Goal: Transaction & Acquisition: Purchase product/service

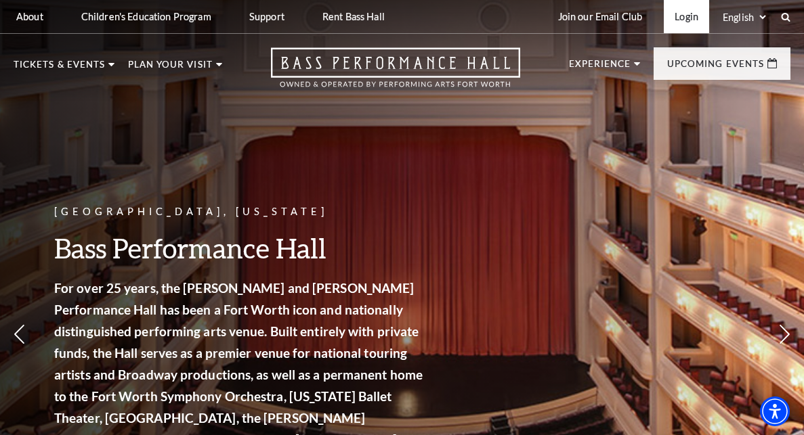
click at [680, 24] on link "Login" at bounding box center [686, 16] width 45 height 33
click at [678, 20] on link "Login" at bounding box center [686, 16] width 45 height 33
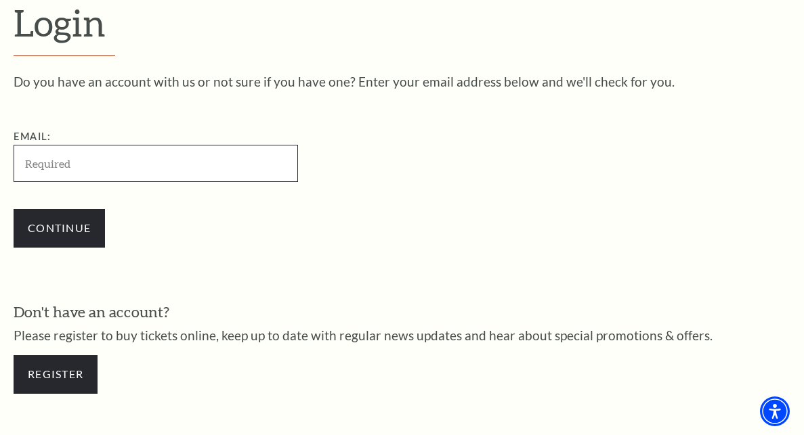
scroll to position [349, 0]
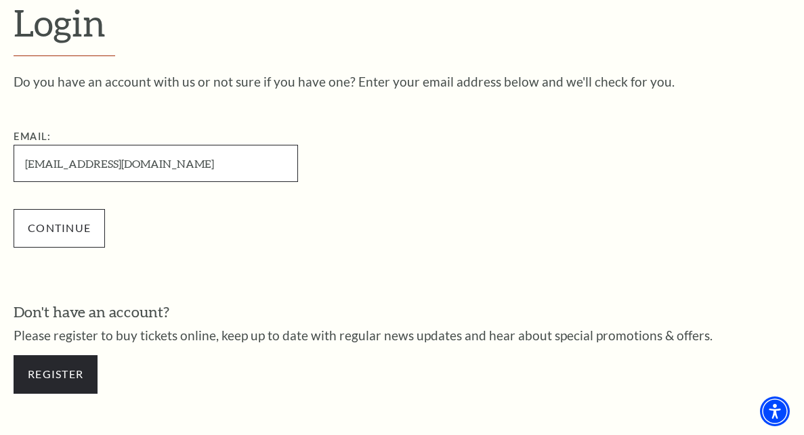
type input "[EMAIL_ADDRESS][DOMAIN_NAME]"
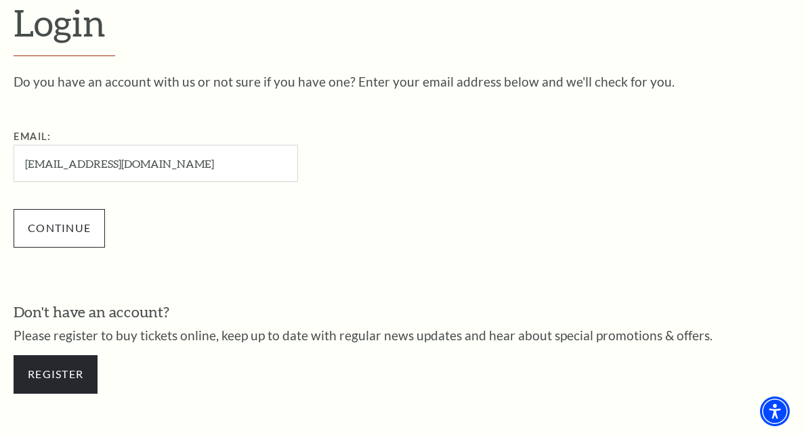
click at [69, 228] on input "Continue" at bounding box center [59, 228] width 91 height 38
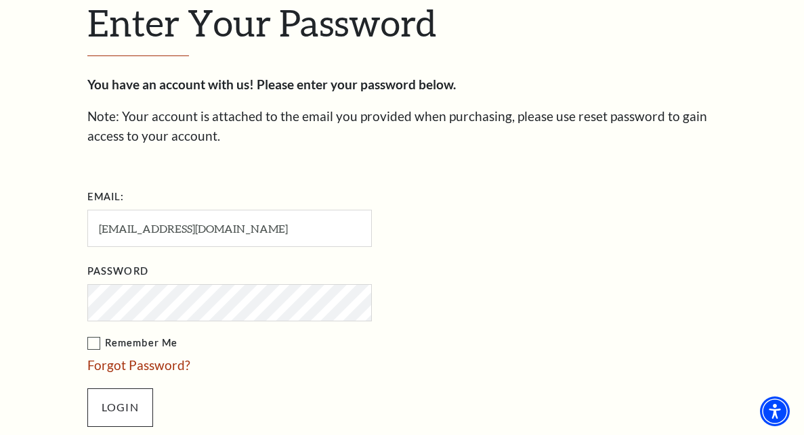
click at [108, 402] on input "Login" at bounding box center [120, 408] width 66 height 38
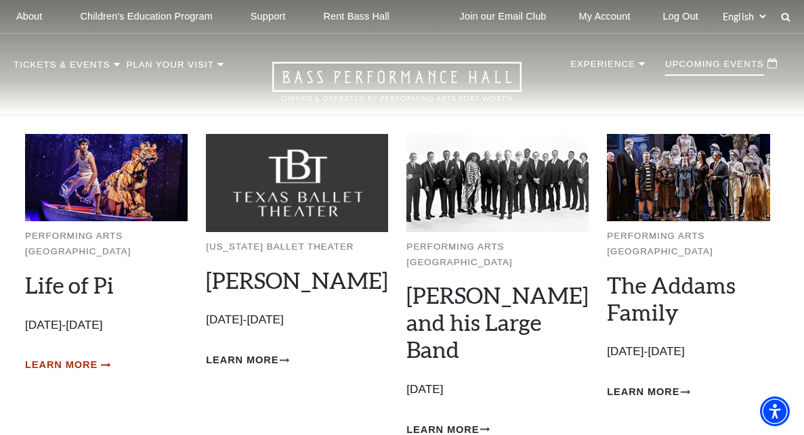
click at [77, 357] on span "Learn More" at bounding box center [61, 365] width 72 height 17
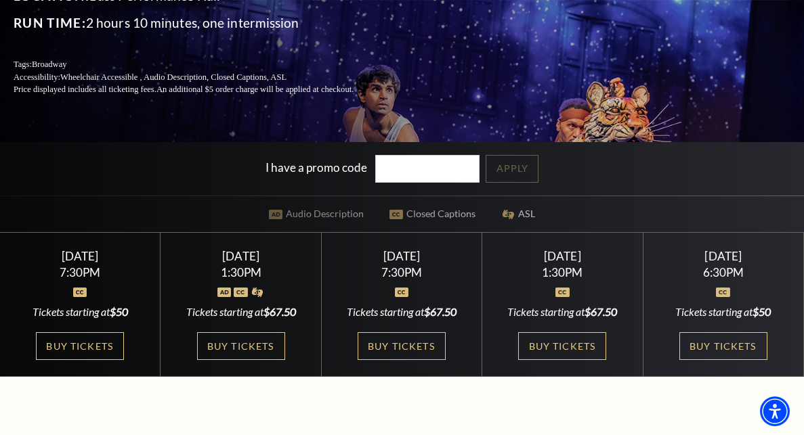
scroll to position [200, 0]
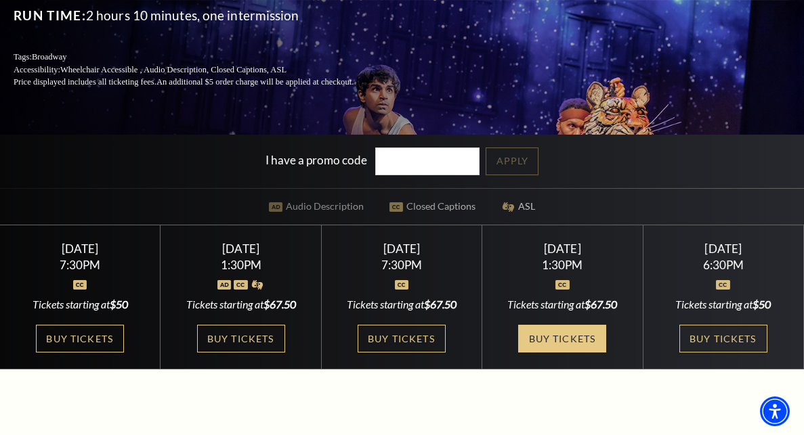
click at [573, 334] on link "Buy Tickets" at bounding box center [562, 339] width 88 height 28
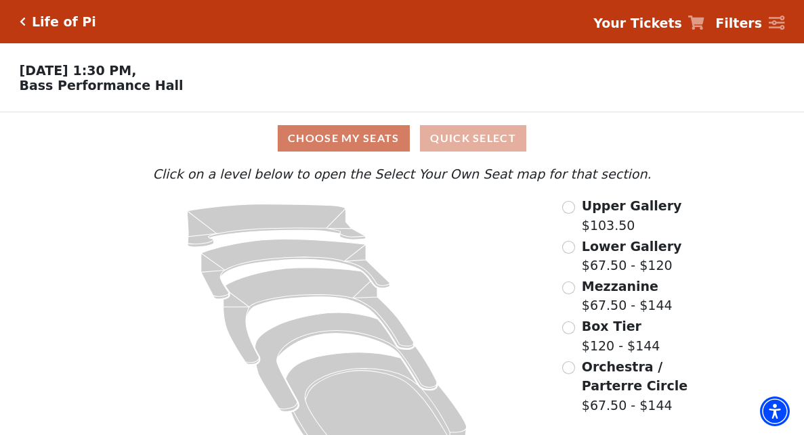
click at [469, 139] on button "Quick Select" at bounding box center [473, 138] width 106 height 26
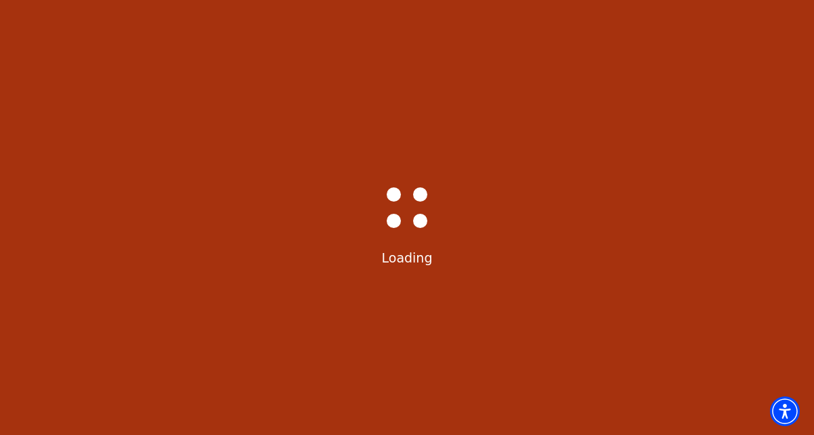
select select "6217"
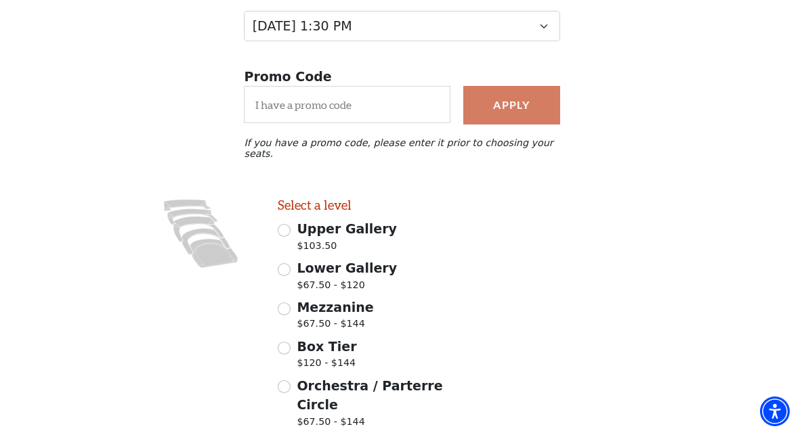
scroll to position [201, 0]
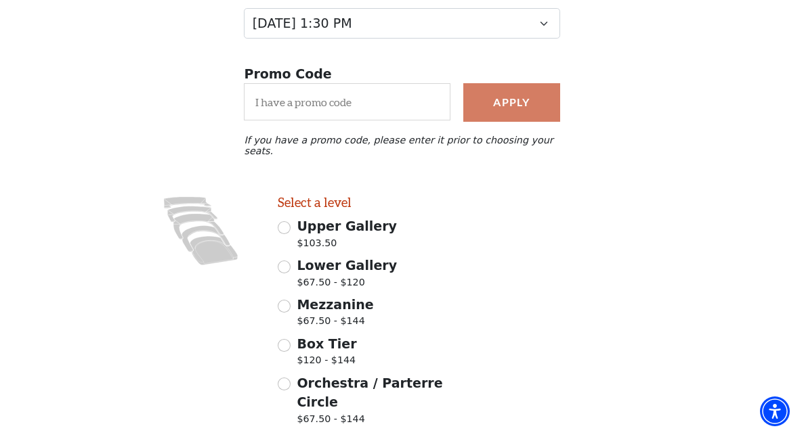
click at [286, 378] on input "Orchestra / Parterre Circle $67.50 - $144" at bounding box center [284, 384] width 13 height 13
radio input "true"
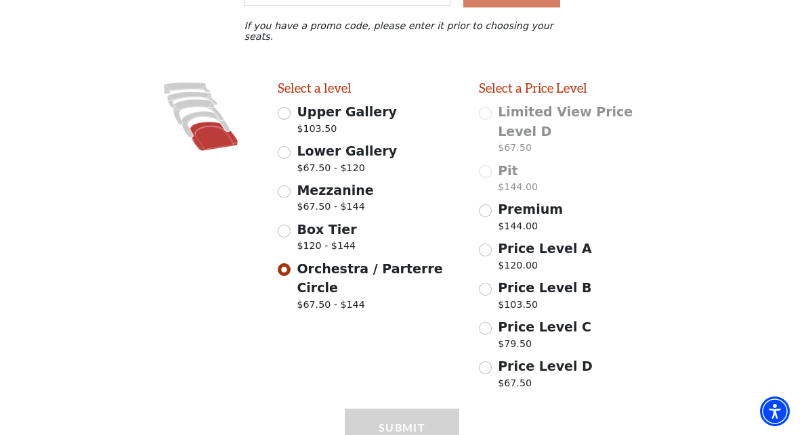
scroll to position [344, 0]
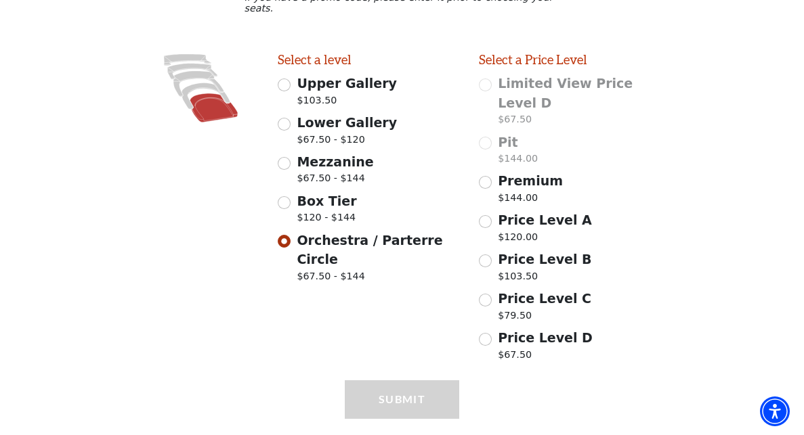
click at [487, 215] on input "Price Level A $120.00" at bounding box center [485, 221] width 13 height 13
radio input "true"
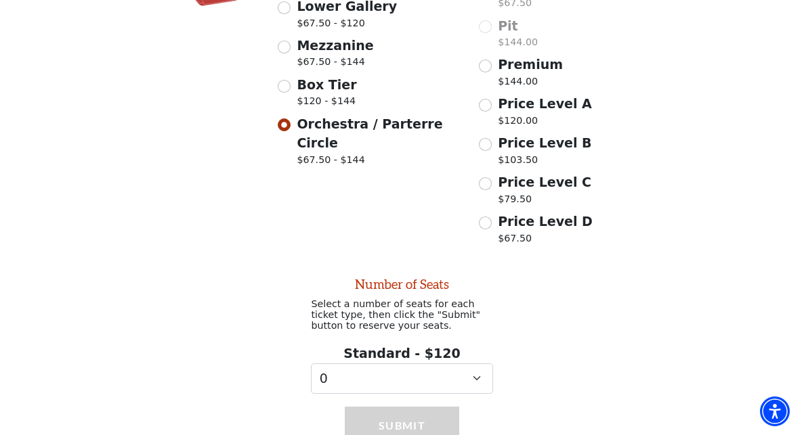
scroll to position [488, 0]
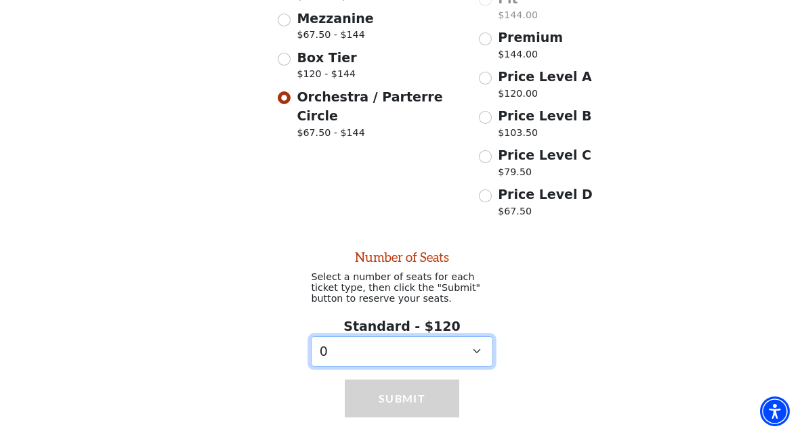
select select "2"
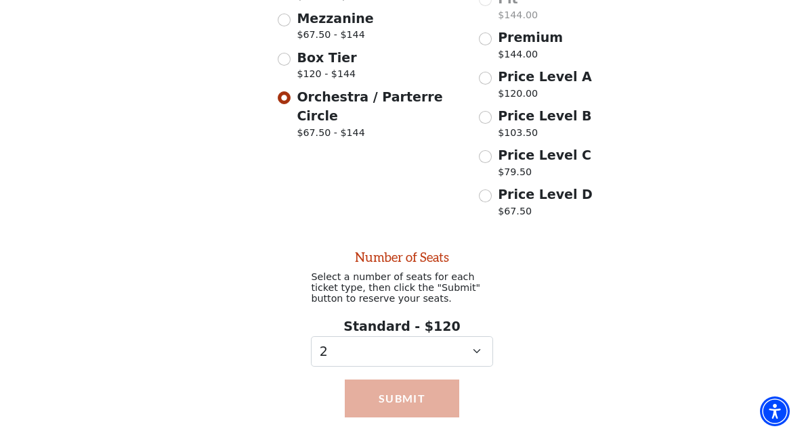
click at [420, 380] on button "Submit" at bounding box center [402, 399] width 114 height 38
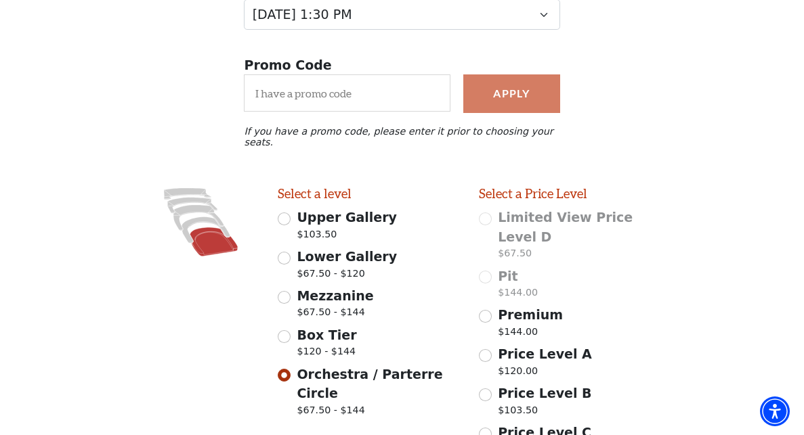
scroll to position [0, 0]
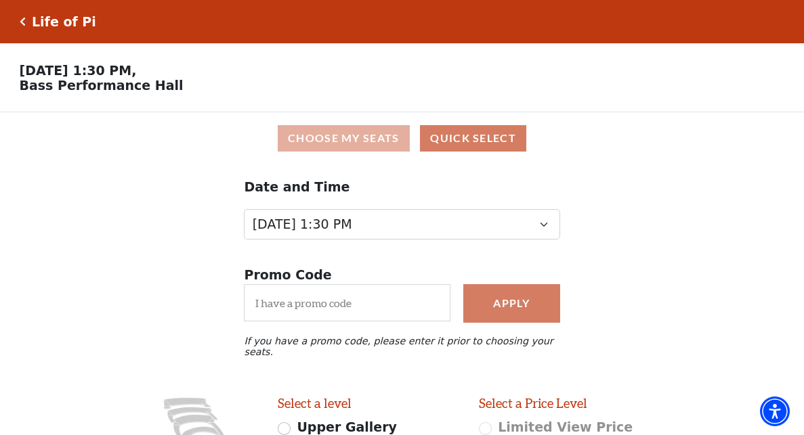
click at [345, 136] on button "Choose My Seats" at bounding box center [344, 138] width 132 height 26
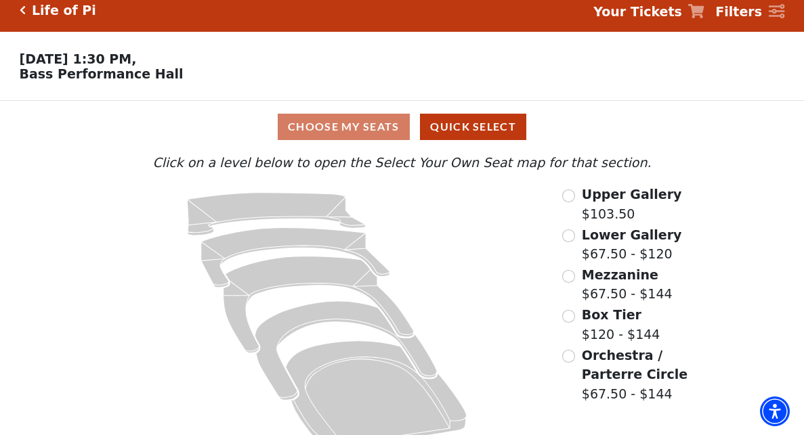
scroll to position [25, 0]
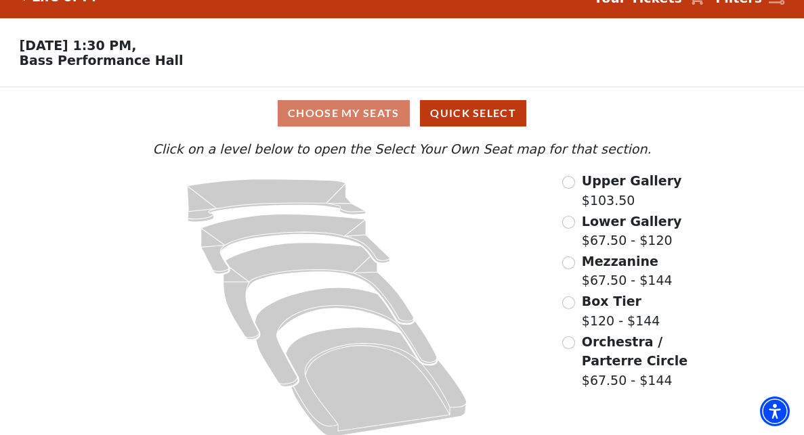
click at [567, 340] on input "Orchestra / Parterre Circle$67.50 - $144\a" at bounding box center [568, 343] width 13 height 13
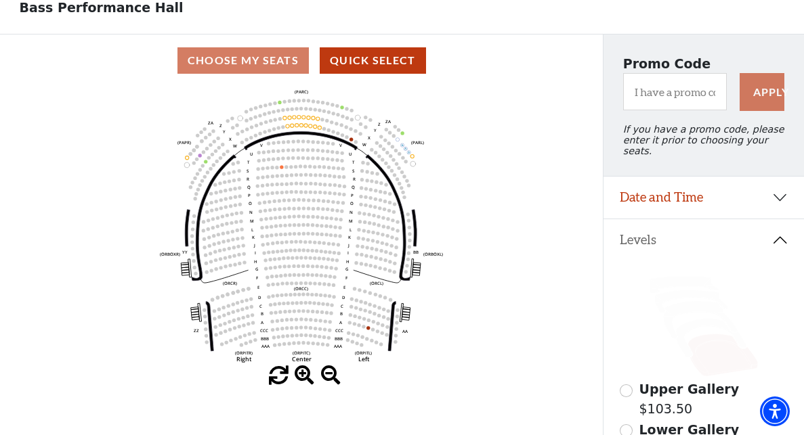
scroll to position [71, 0]
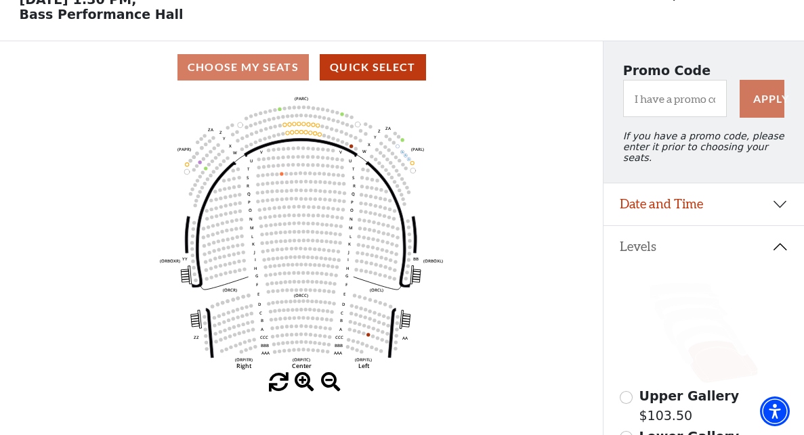
click at [302, 379] on span at bounding box center [305, 383] width 20 height 20
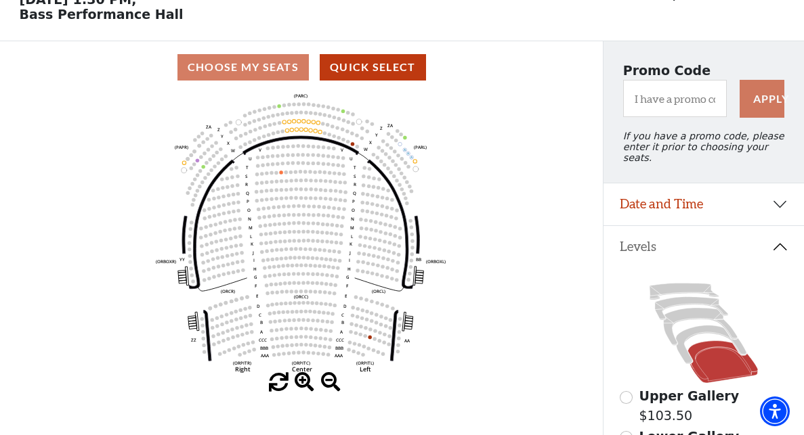
click at [303, 379] on span at bounding box center [305, 383] width 20 height 20
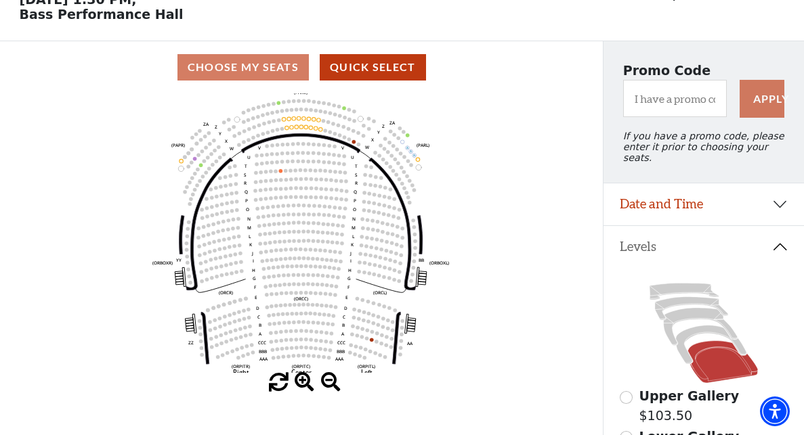
click at [303, 379] on span at bounding box center [305, 383] width 20 height 20
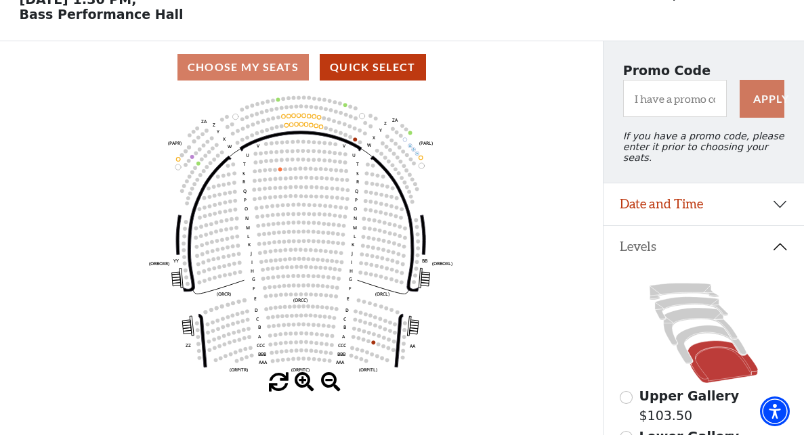
click at [303, 379] on span at bounding box center [305, 383] width 20 height 20
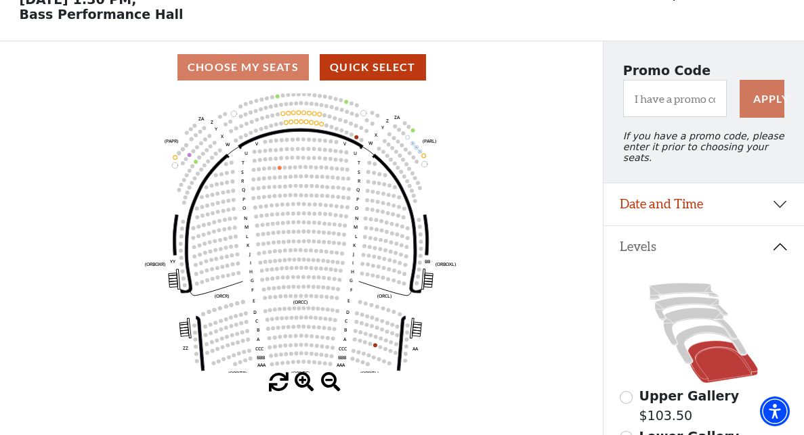
click at [303, 379] on span at bounding box center [305, 383] width 20 height 20
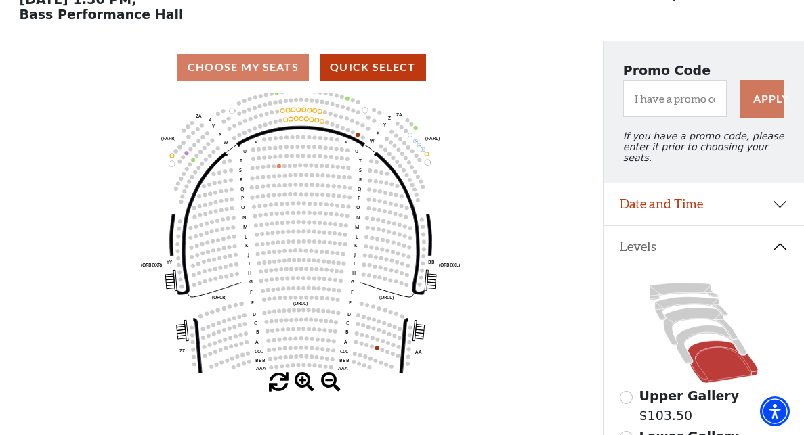
click at [303, 379] on span at bounding box center [305, 383] width 20 height 20
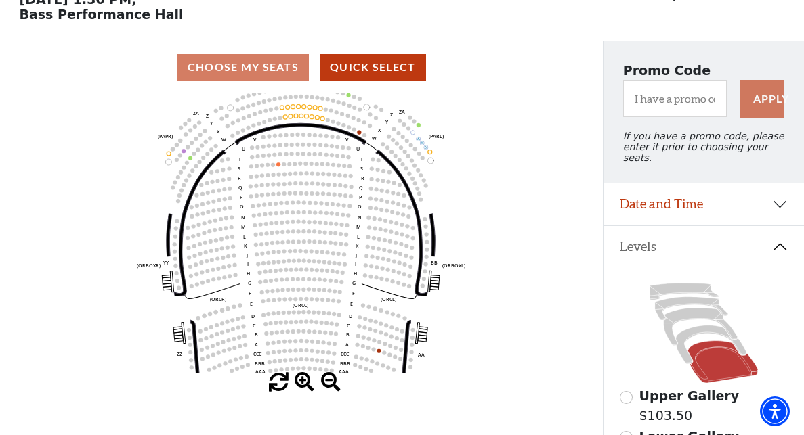
click at [303, 379] on span at bounding box center [305, 383] width 20 height 20
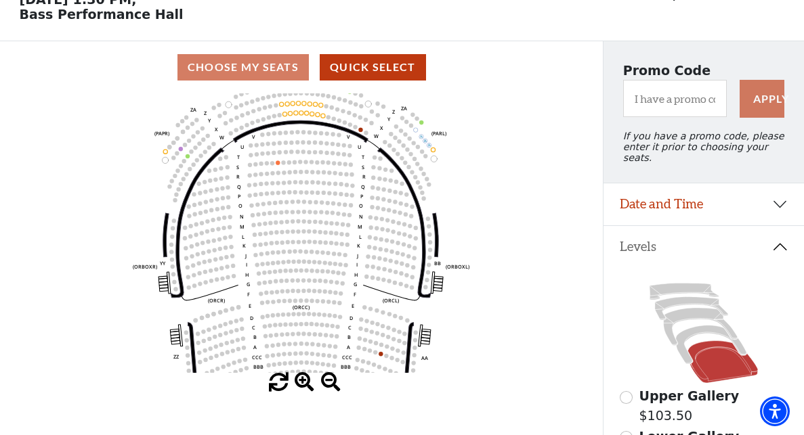
click at [303, 379] on span at bounding box center [305, 383] width 20 height 20
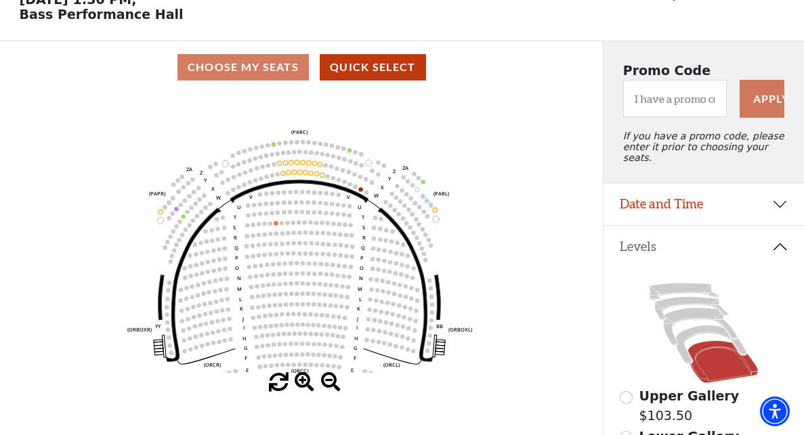
drag, startPoint x: 560, startPoint y: 135, endPoint x: 557, endPoint y: 190, distance: 54.9
click at [557, 190] on icon "Left (ORPITL) Right (ORPITR) Center (ORPITC) ZZ AA YY BB ZA ZA (ORCL) (ORCR) (O…" at bounding box center [301, 233] width 542 height 280
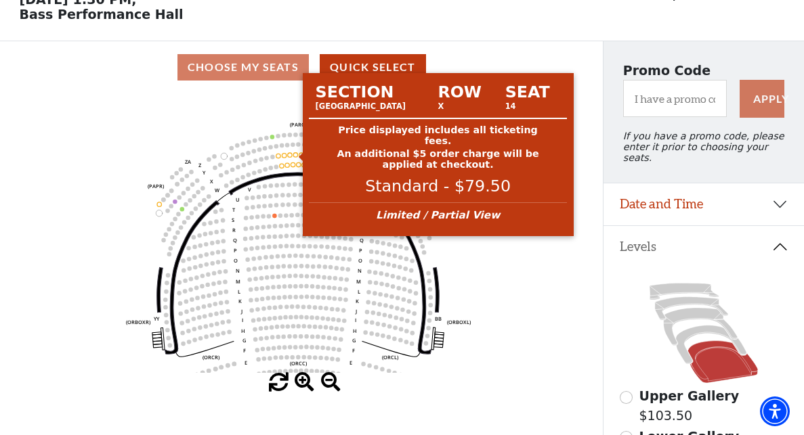
click at [296, 155] on circle at bounding box center [295, 154] width 4 height 4
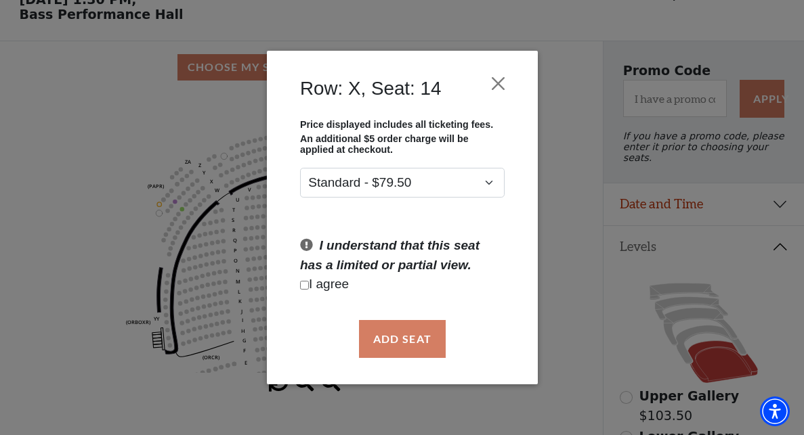
click at [403, 341] on div "Add Seat" at bounding box center [402, 339] width 230 height 64
click at [399, 337] on div "Add Seat" at bounding box center [402, 339] width 230 height 64
drag, startPoint x: 303, startPoint y: 284, endPoint x: 310, endPoint y: 291, distance: 10.5
click at [303, 284] on input "Checkbox field" at bounding box center [304, 285] width 9 height 9
checkbox input "true"
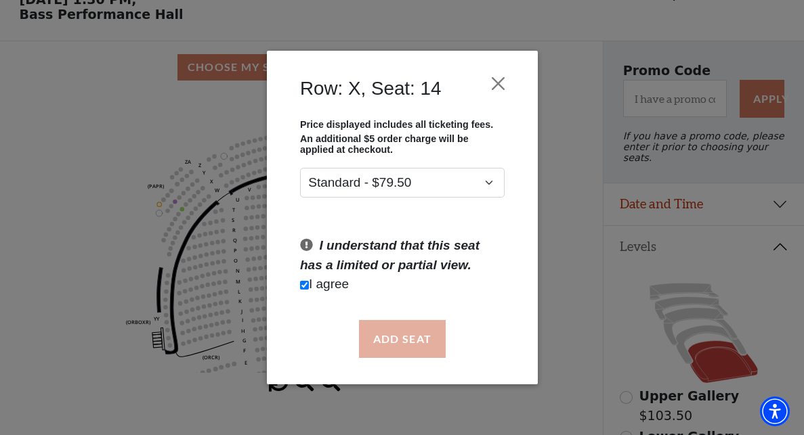
click at [381, 328] on button "Add Seat" at bounding box center [401, 339] width 87 height 38
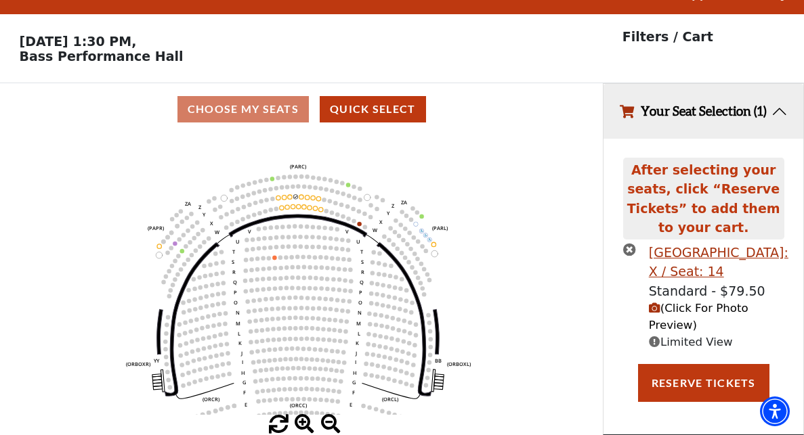
scroll to position [5, 0]
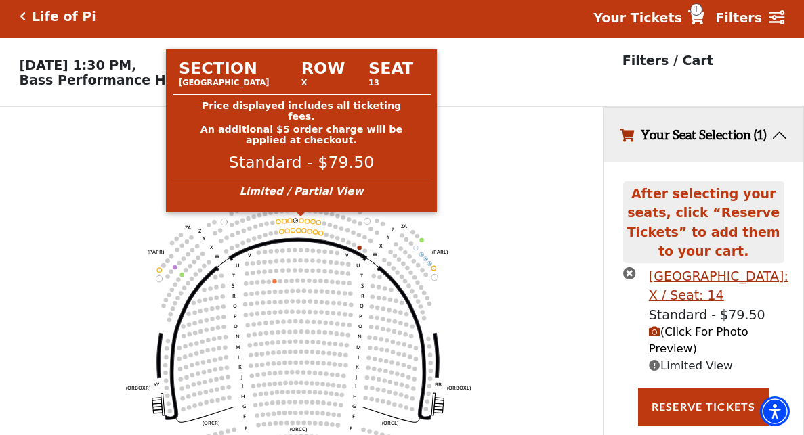
click at [301, 220] on circle at bounding box center [301, 221] width 4 height 4
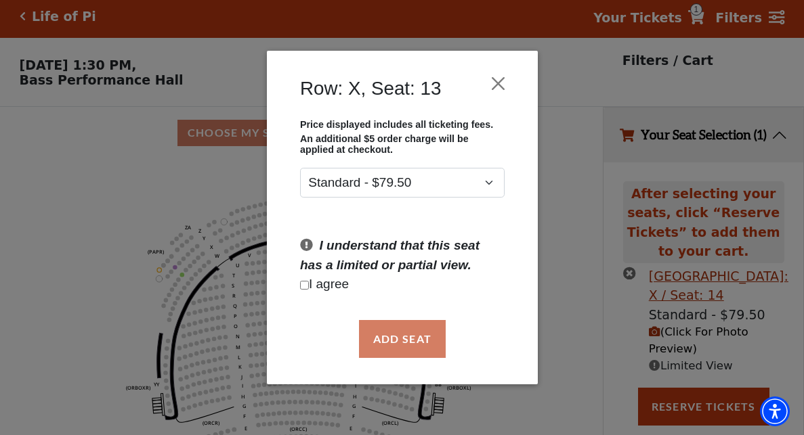
click at [306, 286] on input "Checkbox field" at bounding box center [304, 285] width 9 height 9
checkbox input "true"
click at [390, 335] on button "Add Seat" at bounding box center [401, 339] width 87 height 38
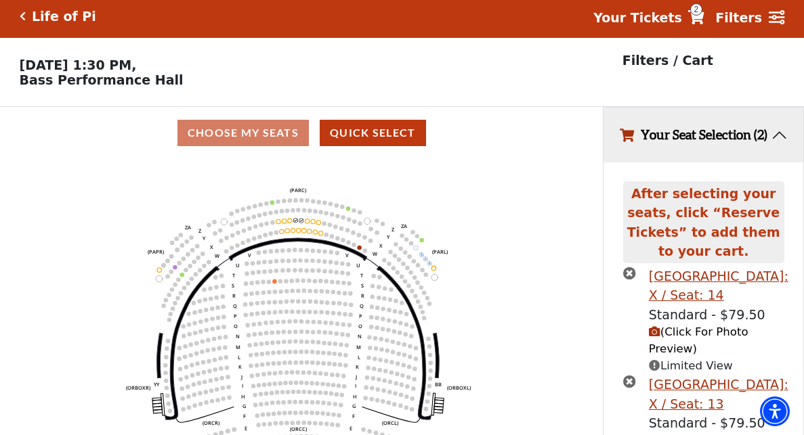
scroll to position [111, 0]
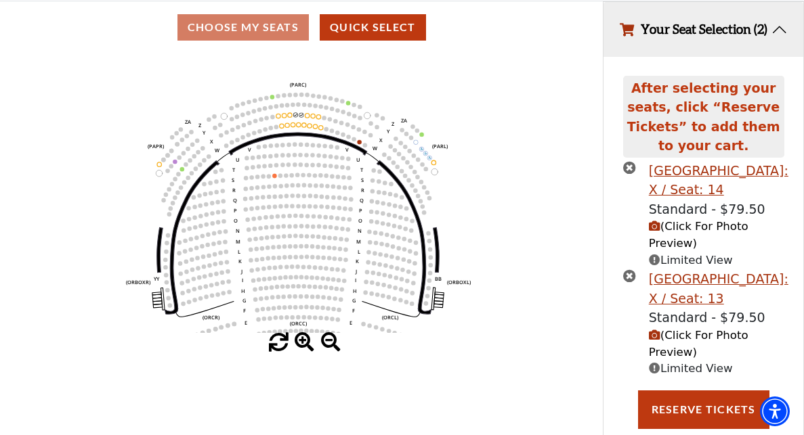
click at [697, 238] on span "(Click For Photo Preview)" at bounding box center [699, 235] width 100 height 30
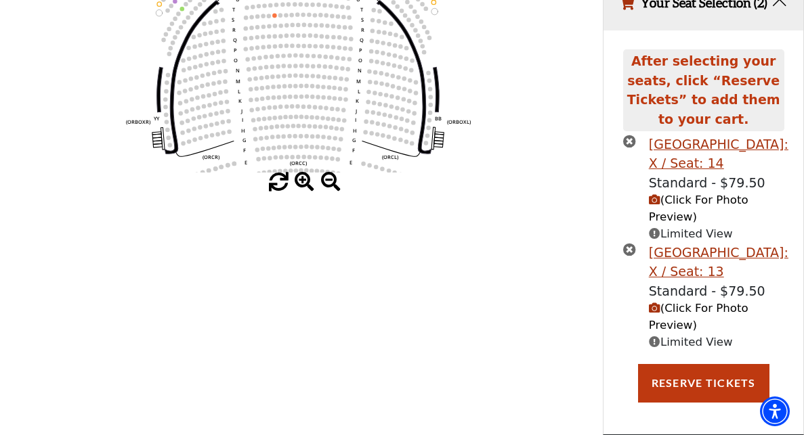
scroll to position [278, 0]
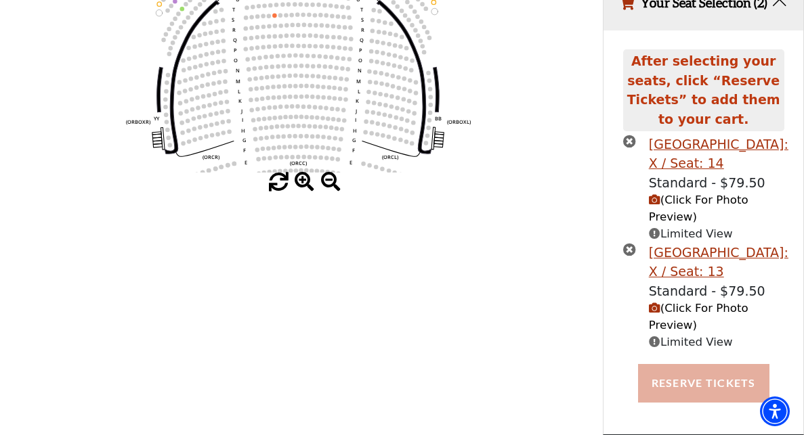
click at [706, 376] on button "Reserve Tickets" at bounding box center [703, 383] width 131 height 38
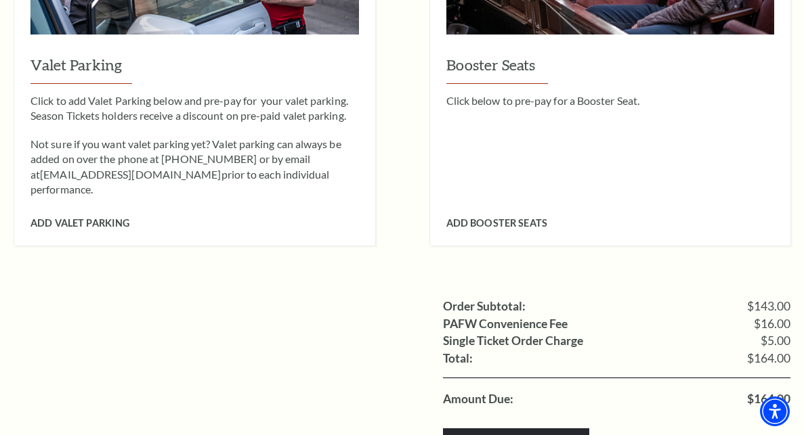
scroll to position [1150, 0]
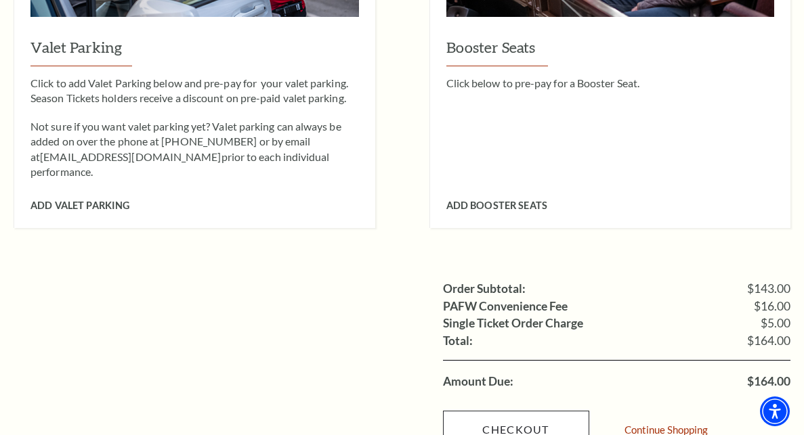
click at [519, 411] on link "Checkout" at bounding box center [516, 430] width 146 height 38
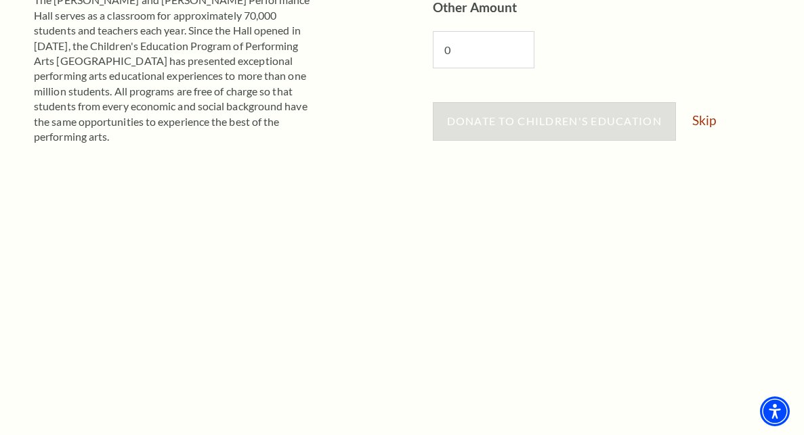
scroll to position [371, 0]
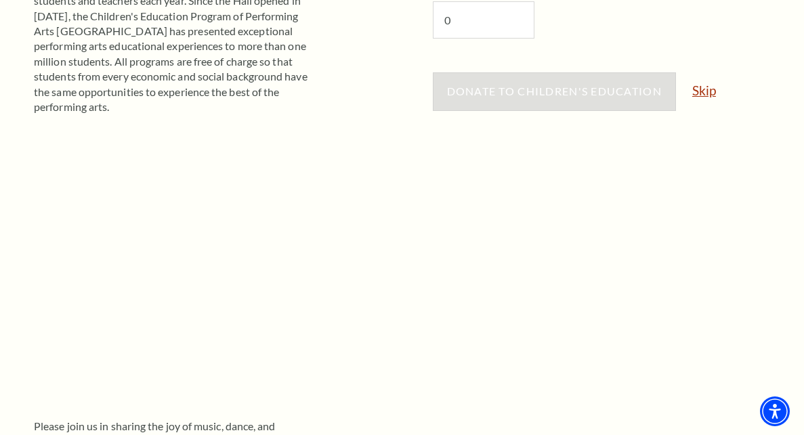
click at [710, 92] on link "Skip" at bounding box center [704, 90] width 24 height 13
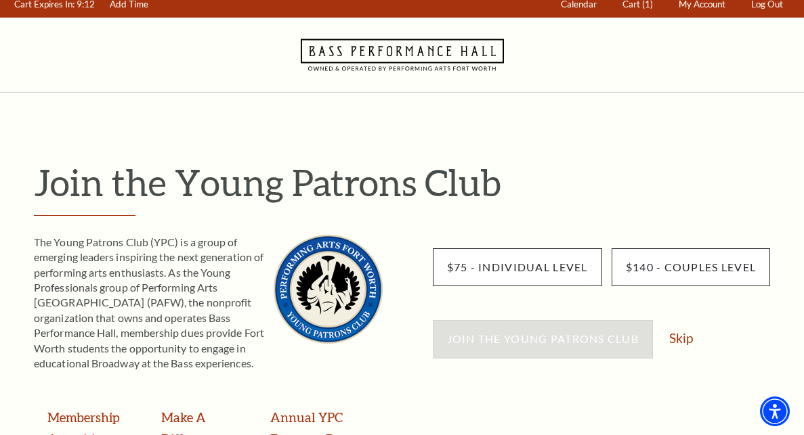
scroll to position [58, 0]
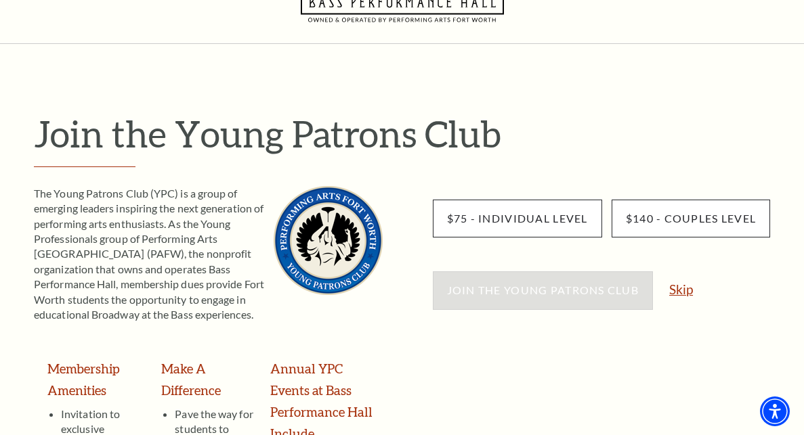
click at [677, 288] on link "Skip" at bounding box center [681, 289] width 24 height 13
click at [679, 288] on link "Skip" at bounding box center [681, 289] width 24 height 13
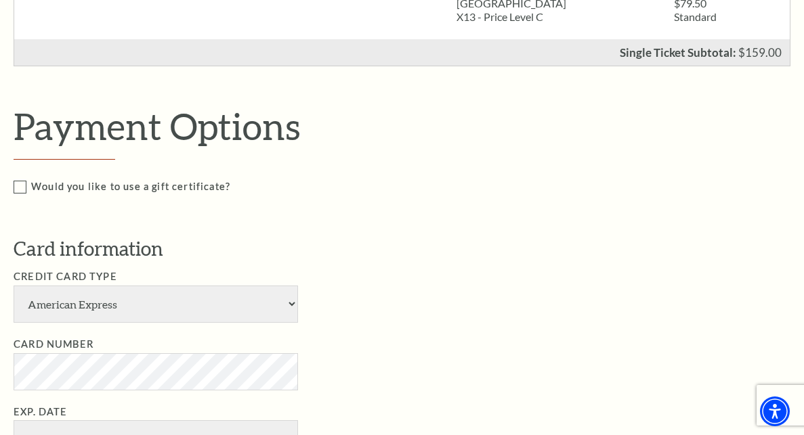
scroll to position [554, 0]
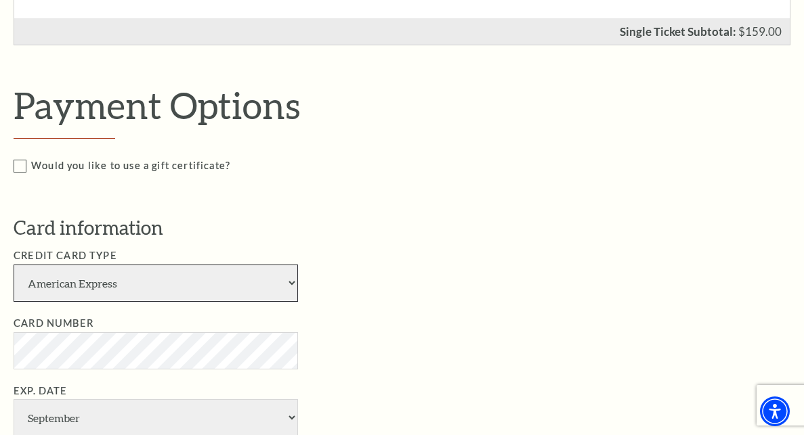
select select "28"
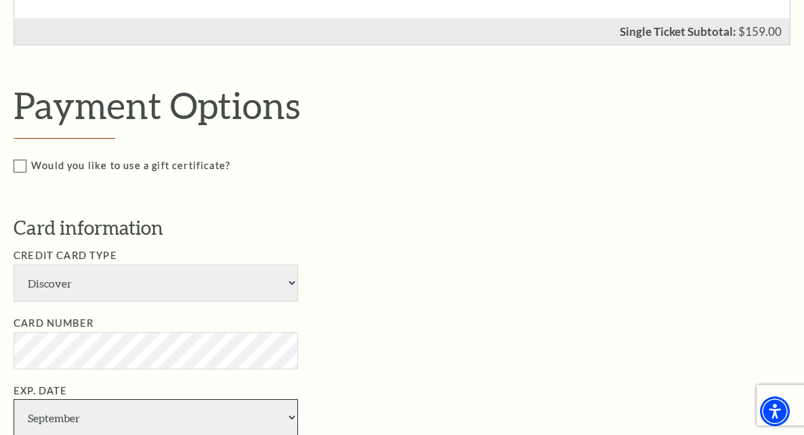
select select "8"
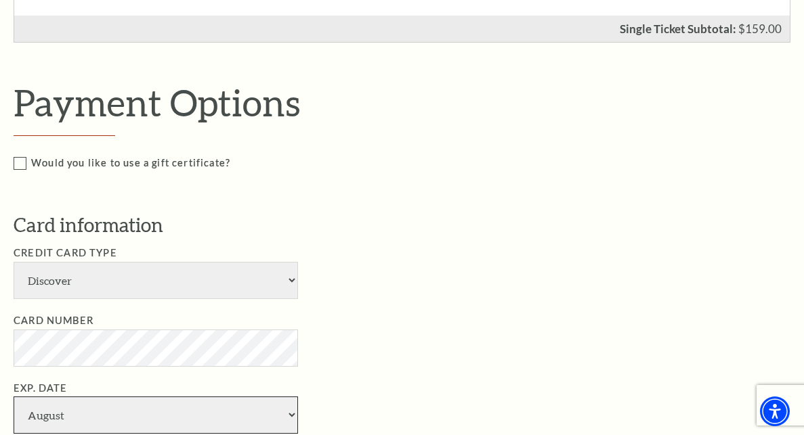
scroll to position [584, 0]
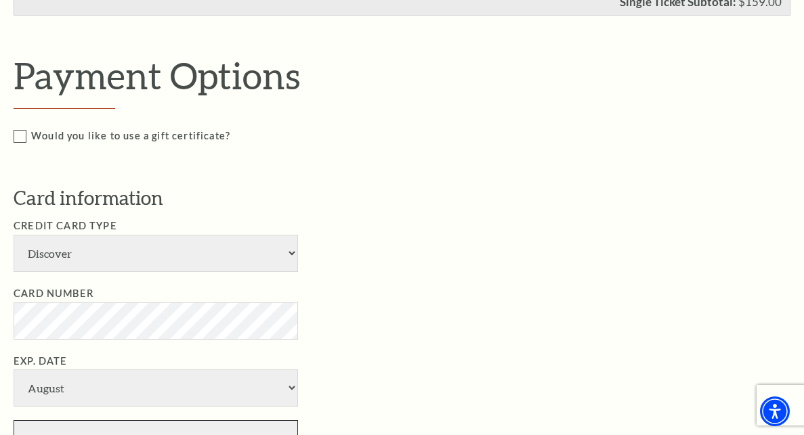
select select "2027"
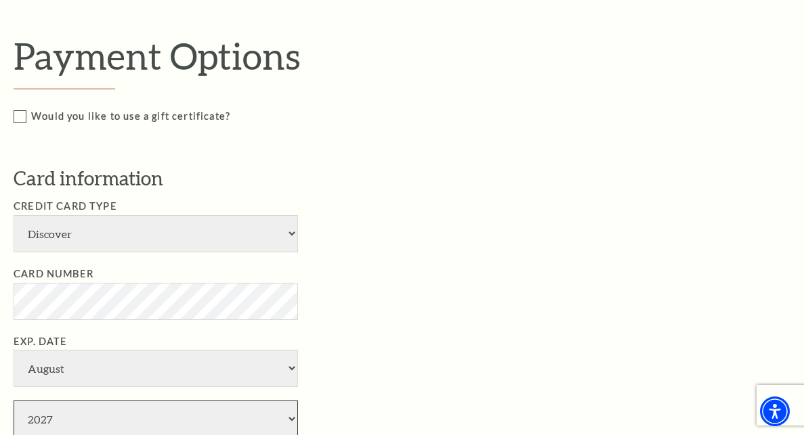
scroll to position [659, 0]
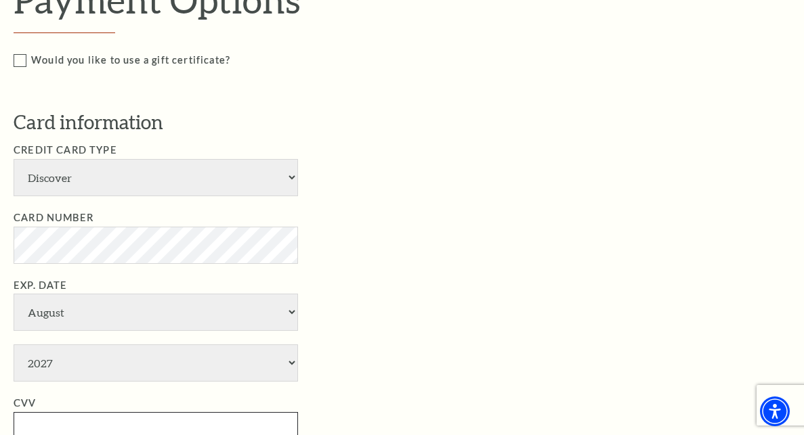
click at [98, 412] on input "CVV" at bounding box center [156, 430] width 284 height 37
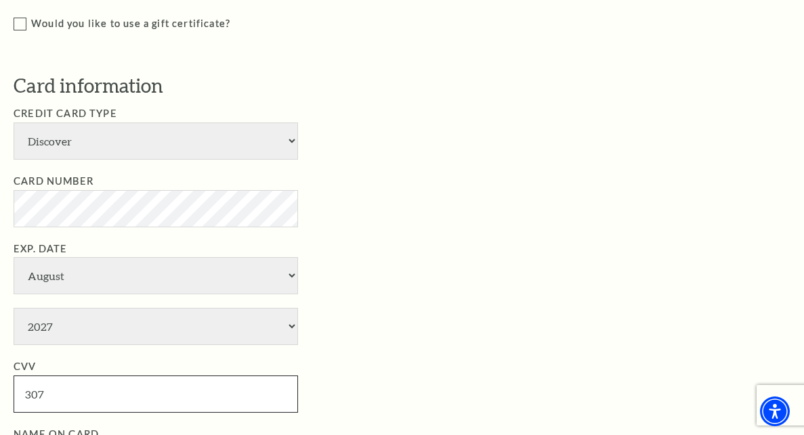
scroll to position [735, 0]
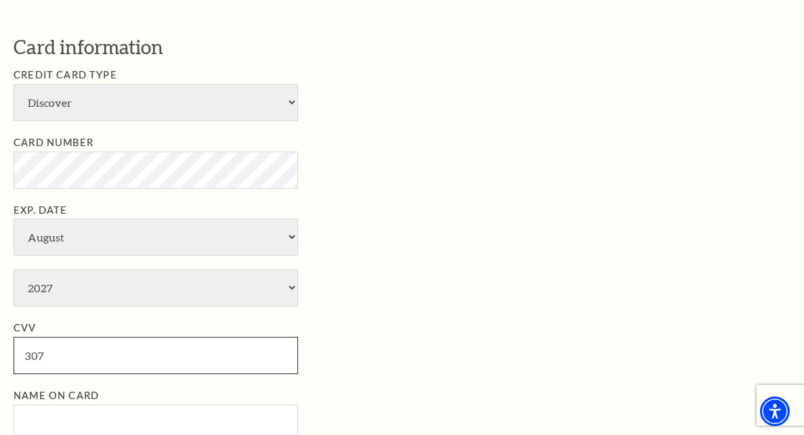
type input "307"
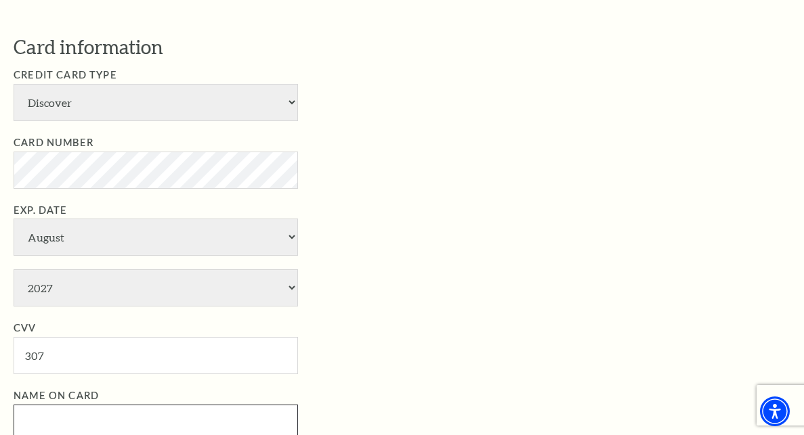
click at [111, 405] on input "Name on Card" at bounding box center [156, 423] width 284 height 37
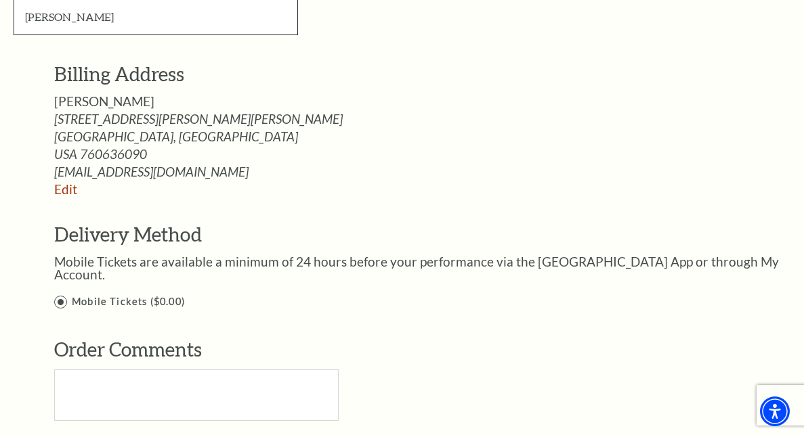
scroll to position [1139, 0]
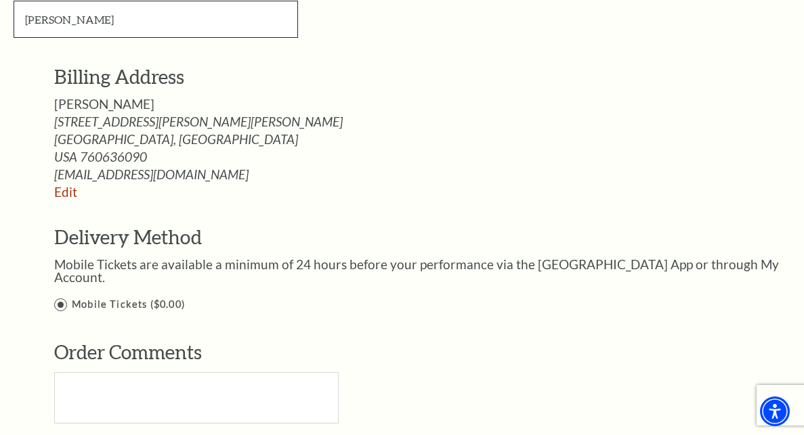
type input "[PERSON_NAME]"
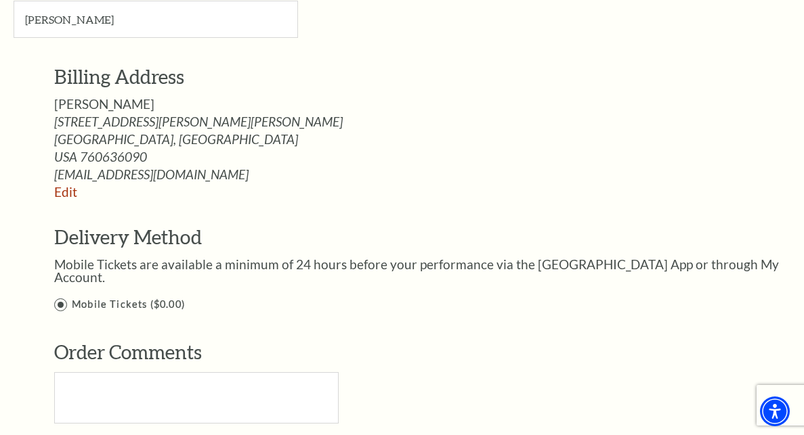
click at [58, 297] on label "Mobile Tickets ($0.00)" at bounding box center [432, 305] width 756 height 17
click at [0, 0] on input "Mobile Tickets ($0.00)" at bounding box center [0, 0] width 0 height 0
click at [61, 297] on label "Mobile Tickets ($0.00)" at bounding box center [432, 305] width 756 height 17
click at [0, 0] on input "Mobile Tickets ($0.00)" at bounding box center [0, 0] width 0 height 0
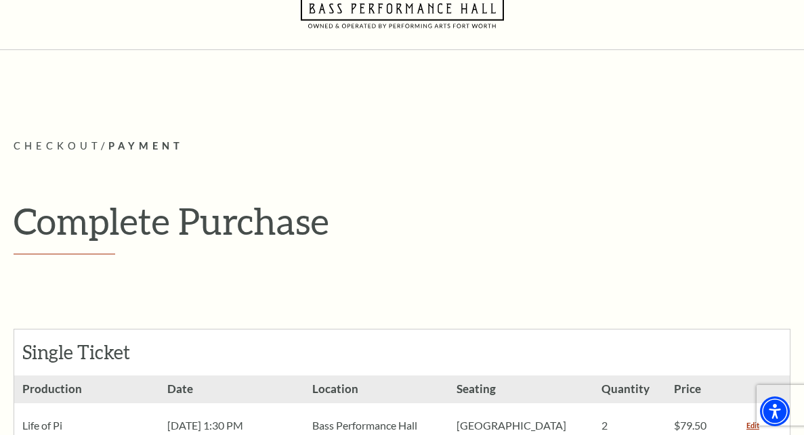
scroll to position [0, 0]
